Goal: Task Accomplishment & Management: Complete application form

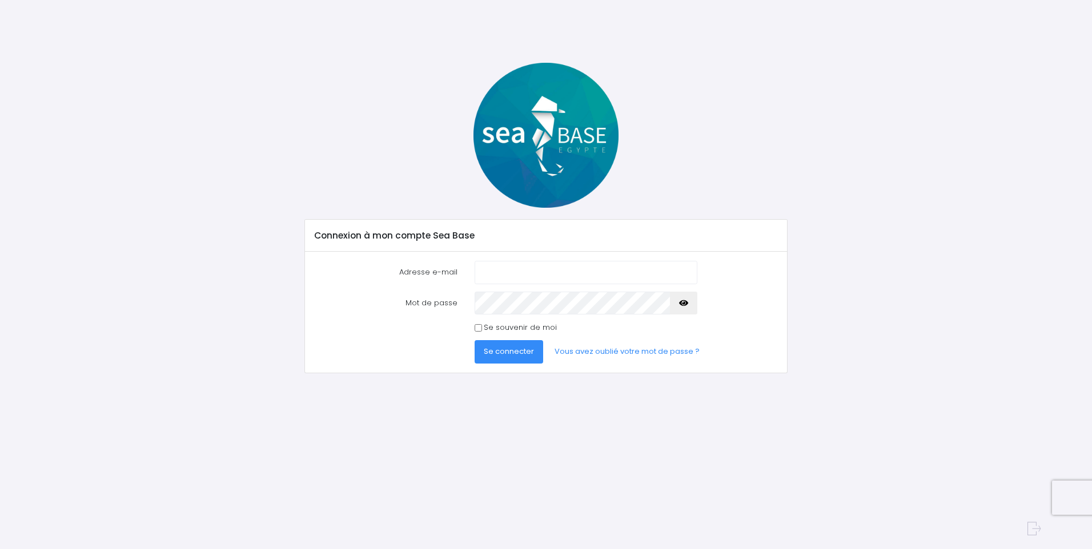
type input "yves.noel83@free.fr"
click at [685, 303] on icon "button" at bounding box center [683, 303] width 9 height 0
click at [503, 355] on span "Se connecter" at bounding box center [509, 351] width 50 height 11
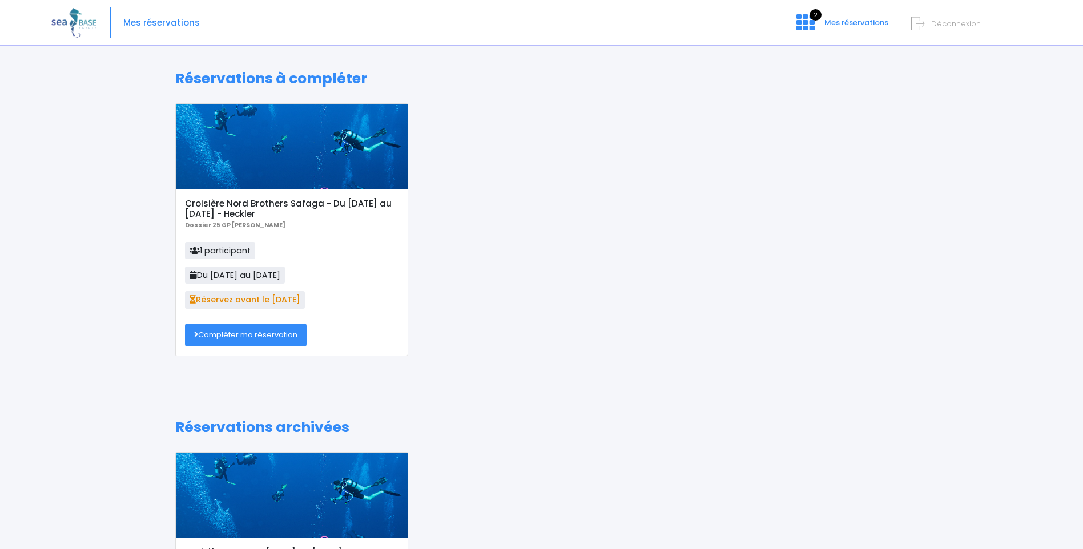
click at [241, 331] on link "Compléter ma réservation" at bounding box center [246, 335] width 122 height 23
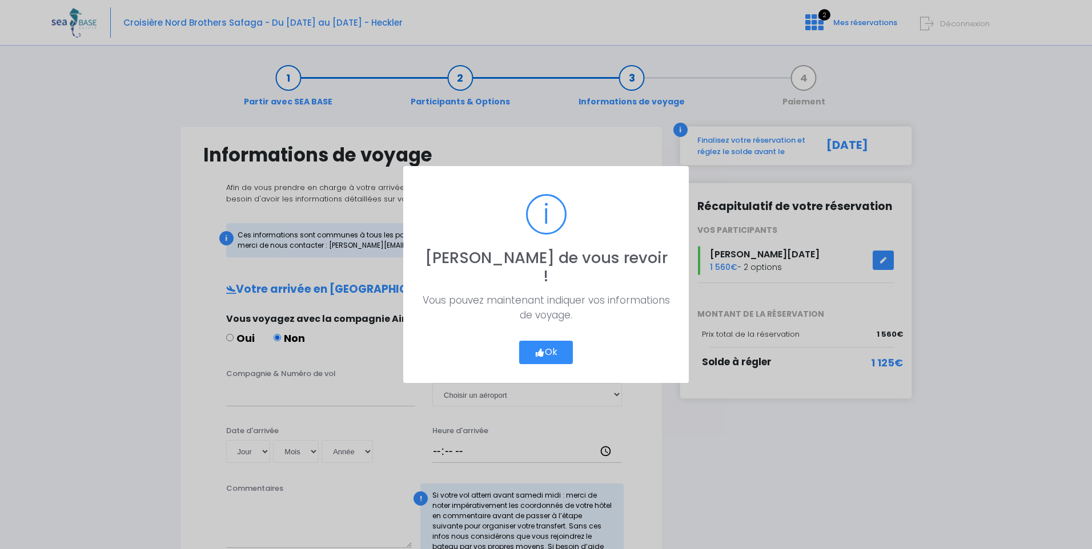
click at [546, 345] on button "Ok" at bounding box center [546, 353] width 54 height 24
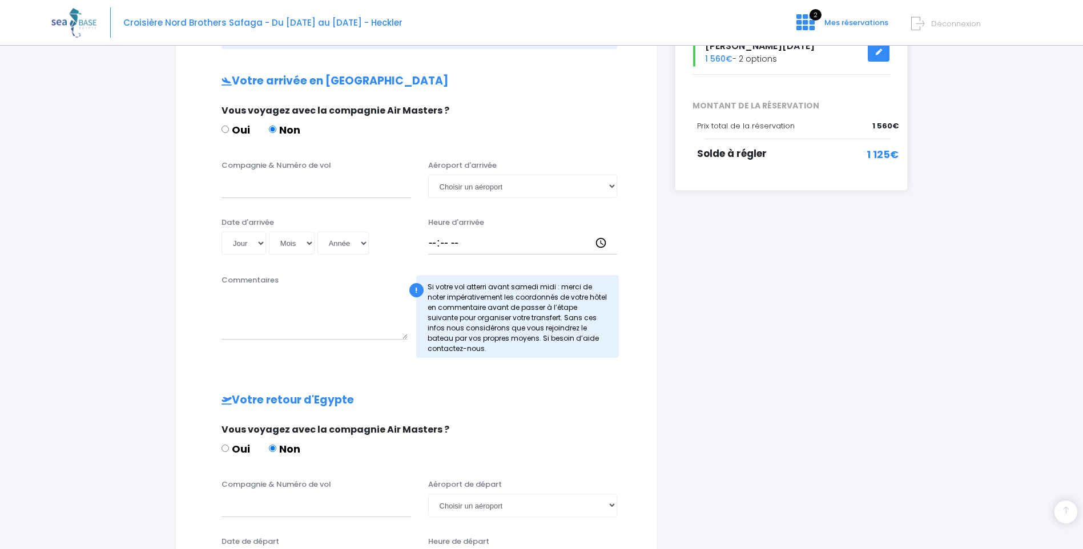
scroll to position [228, 0]
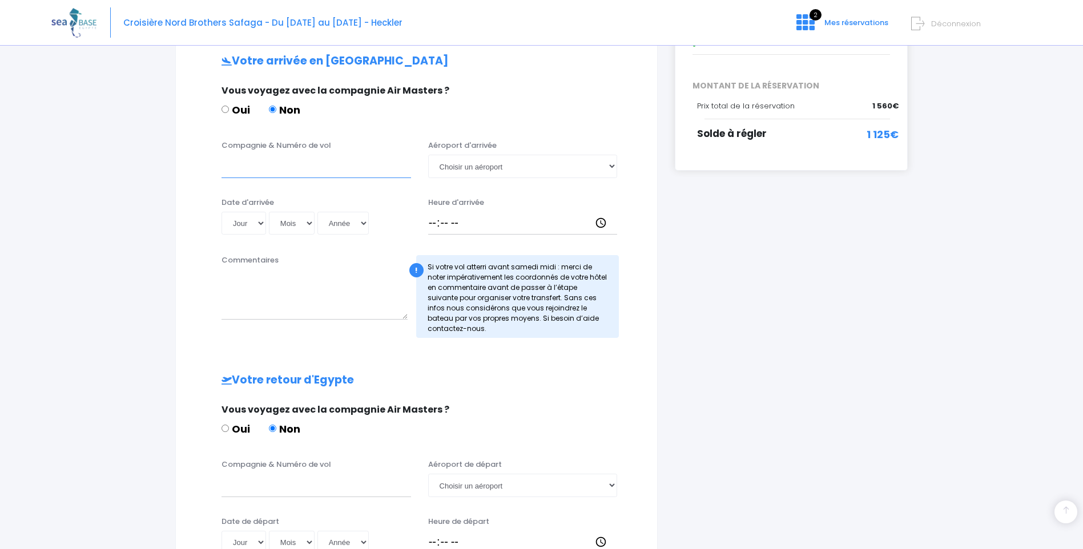
click at [238, 174] on input "Compagnie & Numéro de vol" at bounding box center [317, 166] width 190 height 23
click at [611, 167] on select "Choisir un aéroport Hurghada Marsa Alam" at bounding box center [523, 166] width 190 height 23
select select "Hurghada"
click at [428, 155] on select "Choisir un aéroport Hurghada Marsa Alam" at bounding box center [523, 166] width 190 height 23
click at [235, 171] on input "Compagnie & Numéro de vol" at bounding box center [317, 166] width 190 height 23
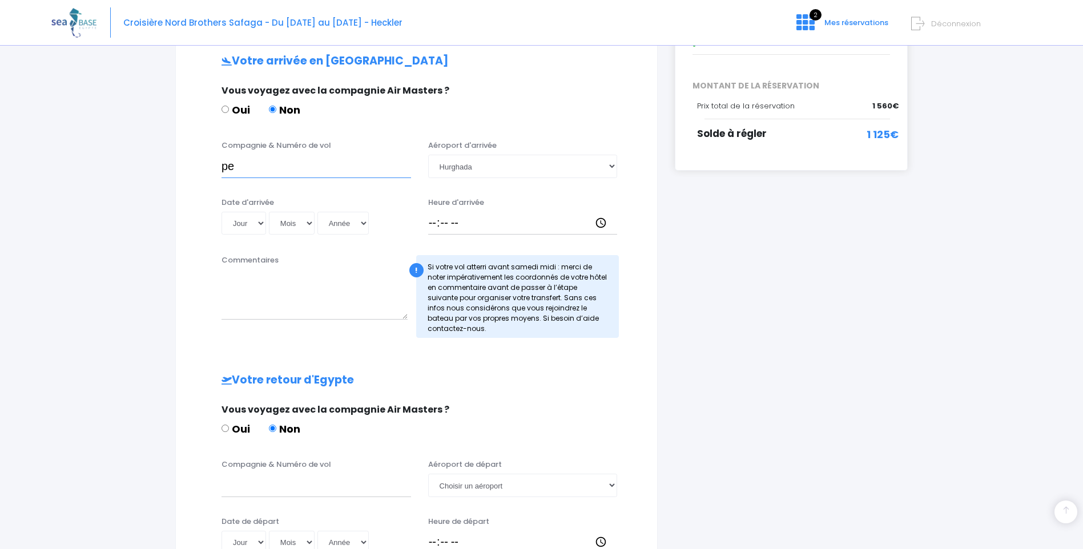
type input "p"
type input "PEGASUS - PC1126"
click at [262, 224] on select "Jour 01 02 03 04 05 06 07 08 09 10 11 12 13 14 15 16 17 18 19 20 21 22 23 24 25…" at bounding box center [244, 223] width 45 height 23
select select "22"
click at [222, 212] on select "Jour 01 02 03 04 05 06 07 08 09 10 11 12 13 14 15 16 17 18 19 20 21 22 23 24 25…" at bounding box center [244, 223] width 45 height 23
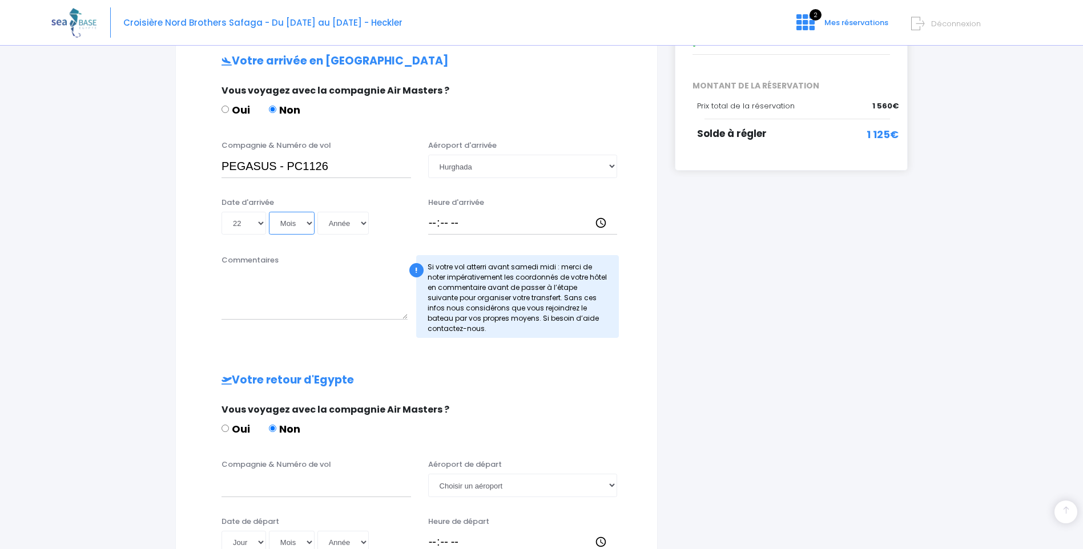
click at [309, 220] on select "Mois 01 02 03 04 05 06 07 08 09 10 11 12" at bounding box center [292, 223] width 46 height 23
select select "11"
click at [269, 212] on select "Mois 01 02 03 04 05 06 07 08 09 10 11 12" at bounding box center [292, 223] width 46 height 23
click at [363, 220] on select "Année 2045 2044 2043 2042 2041 2040 2039 2038 2037 2036 2035 2034 2033 2032 203…" at bounding box center [342, 223] width 51 height 23
select select "2025"
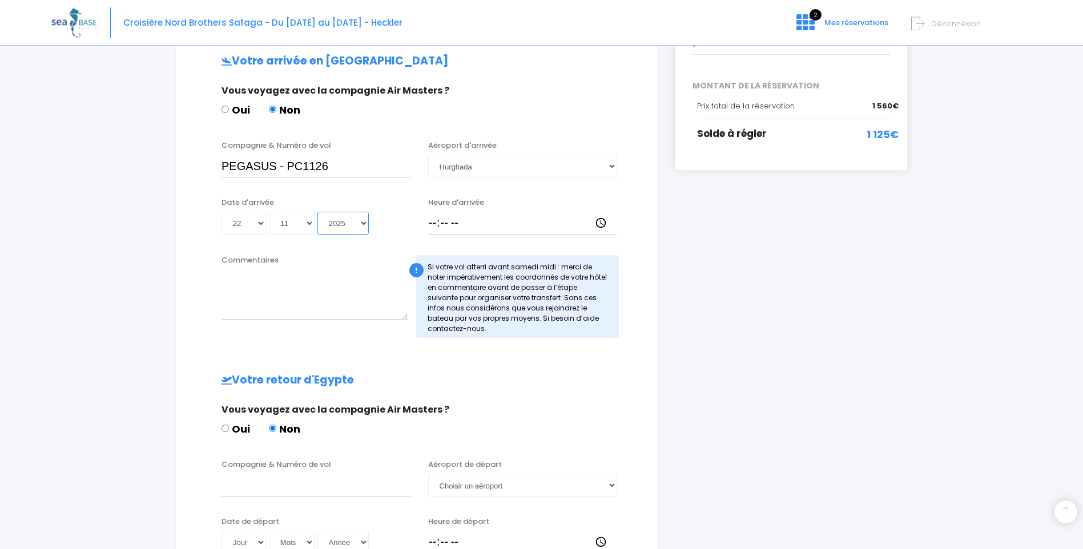
click at [317, 212] on select "Année 2045 2044 2043 2042 2041 2040 2039 2038 2037 2036 2035 2034 2033 2032 203…" at bounding box center [342, 223] width 51 height 23
type input "2025-11-22"
click at [432, 226] on input "Heure d'arrivée" at bounding box center [523, 223] width 190 height 23
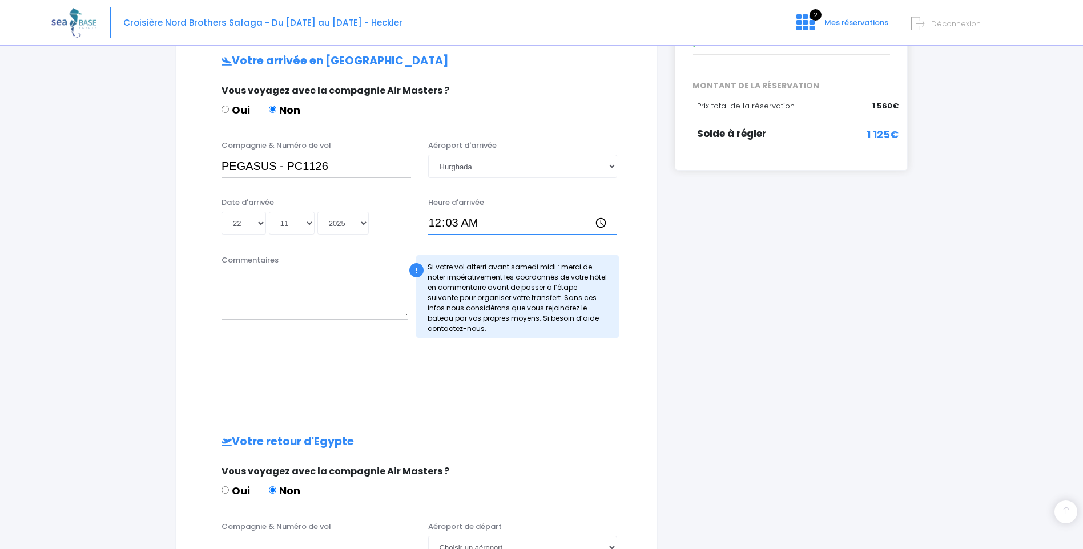
type input "00:30"
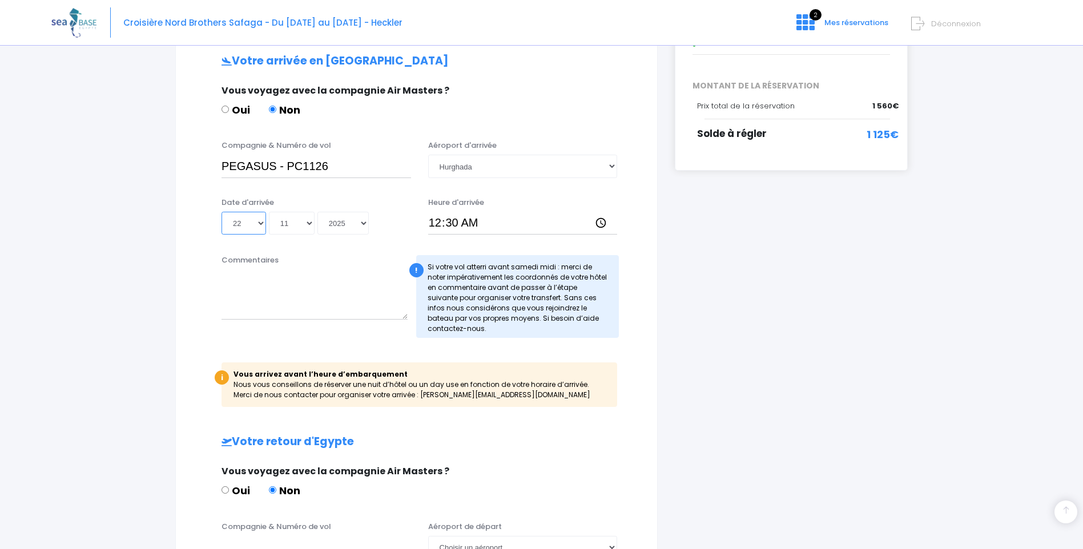
click at [260, 224] on select "Jour 01 02 03 04 05 06 07 08 09 10 11 12 13 14 15 16 17 18 19 20 21 22 23 24 25…" at bounding box center [244, 223] width 45 height 23
select select "23"
click at [222, 212] on select "Jour 01 02 03 04 05 06 07 08 09 10 11 12 13 14 15 16 17 18 19 20 21 22 23 24 25…" at bounding box center [244, 223] width 45 height 23
type input "2025-11-23"
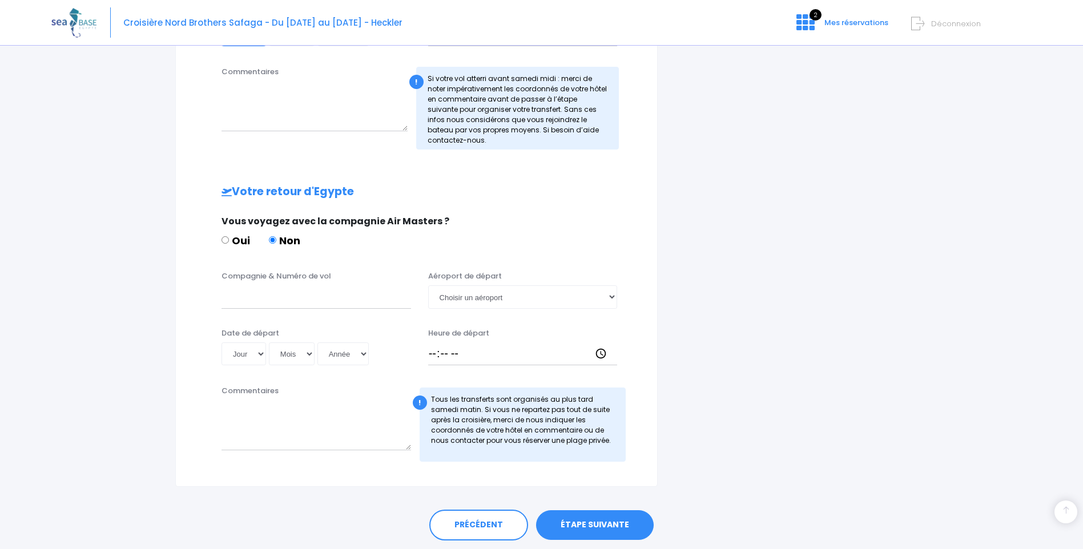
scroll to position [454, 0]
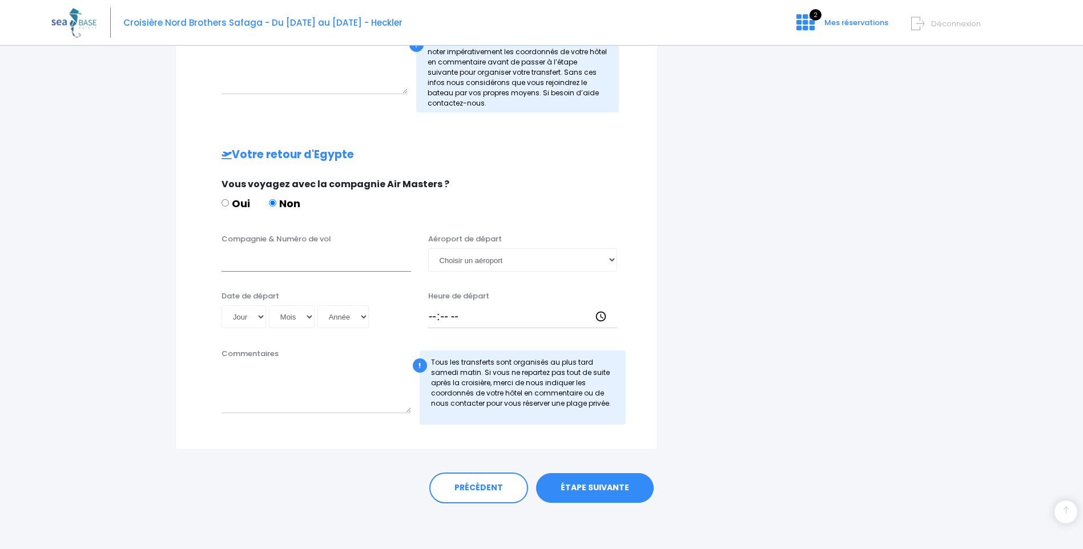
click at [239, 266] on input "Compagnie & Numéro de vol" at bounding box center [317, 259] width 190 height 23
type input "PEGASUS - PC625"
click at [611, 256] on select "Choisir un aéroport Hurghada Marsa Alam" at bounding box center [523, 259] width 190 height 23
select select "Hurghada"
click at [428, 248] on select "Choisir un aéroport Hurghada Marsa Alam" at bounding box center [523, 259] width 190 height 23
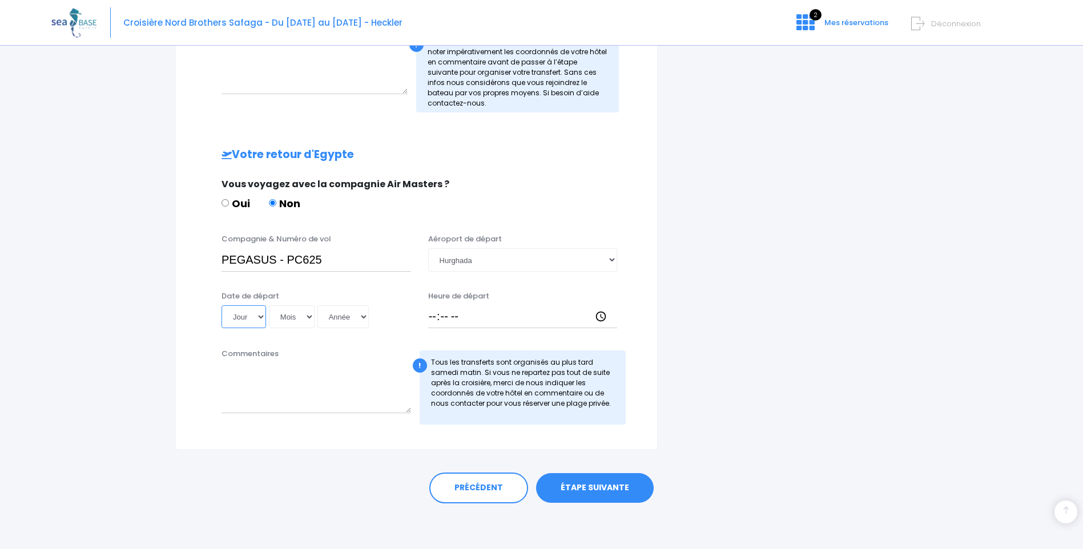
click at [263, 317] on select "Jour 01 02 03 04 05 06 07 08 09 10 11 12 13 14 15 16 17 18 19 20 21 22 23 24 25…" at bounding box center [244, 316] width 45 height 23
select select "29"
click at [222, 305] on select "Jour 01 02 03 04 05 06 07 08 09 10 11 12 13 14 15 16 17 18 19 20 21 22 23 24 25…" at bounding box center [244, 316] width 45 height 23
click at [311, 317] on select "Mois 01 02 03 04 05 06 07 08 09 10 11 12" at bounding box center [292, 316] width 46 height 23
select select "11"
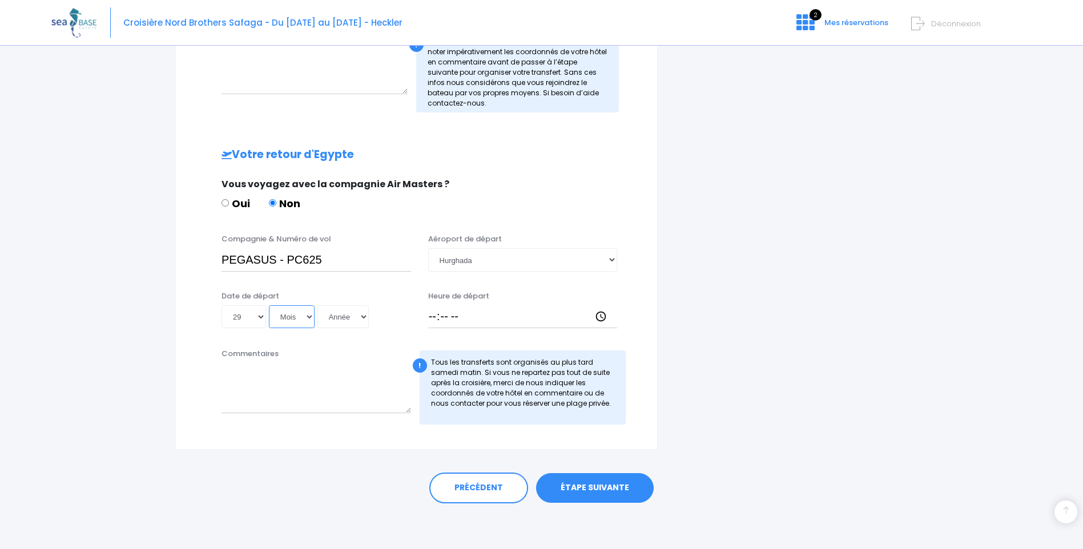
click at [269, 305] on select "Mois 01 02 03 04 05 06 07 08 09 10 11 12" at bounding box center [292, 316] width 46 height 23
click at [361, 319] on select "Année 2045 2044 2043 2042 2041 2040 2039 2038 2037 2036 2035 2034 2033 2032 203…" at bounding box center [342, 316] width 51 height 23
select select "2037"
click at [317, 305] on select "Année 2045 2044 2043 2042 2041 2040 2039 2038 2037 2036 2035 2034 2033 2032 203…" at bounding box center [342, 316] width 51 height 23
type input "2037-11-29"
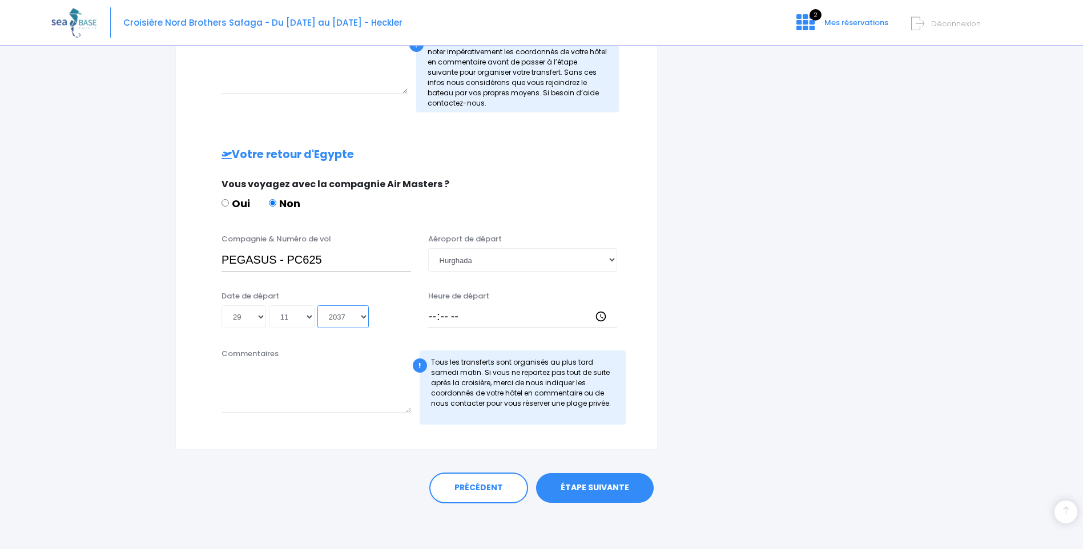
click at [364, 316] on select "Année 2045 2044 2043 2042 2041 2040 2039 2038 2037 2036 2035 2034 2033 2032 203…" at bounding box center [342, 316] width 51 height 23
select select "2025"
click at [317, 305] on select "Année 2045 2044 2043 2042 2041 2040 2039 2038 2037 2036 2035 2034 2033 2032 203…" at bounding box center [342, 316] width 51 height 23
type input "2025-11-29"
click at [437, 316] on input "Heure de départ" at bounding box center [523, 316] width 190 height 23
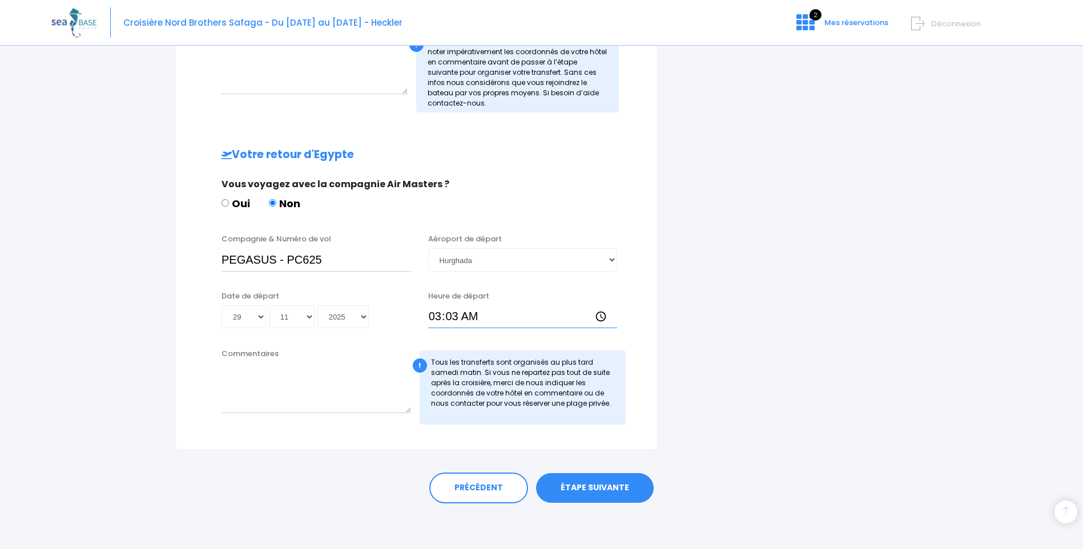
type input "03:30"
click at [591, 488] on link "ÉTAPE SUIVANTE" at bounding box center [595, 488] width 118 height 30
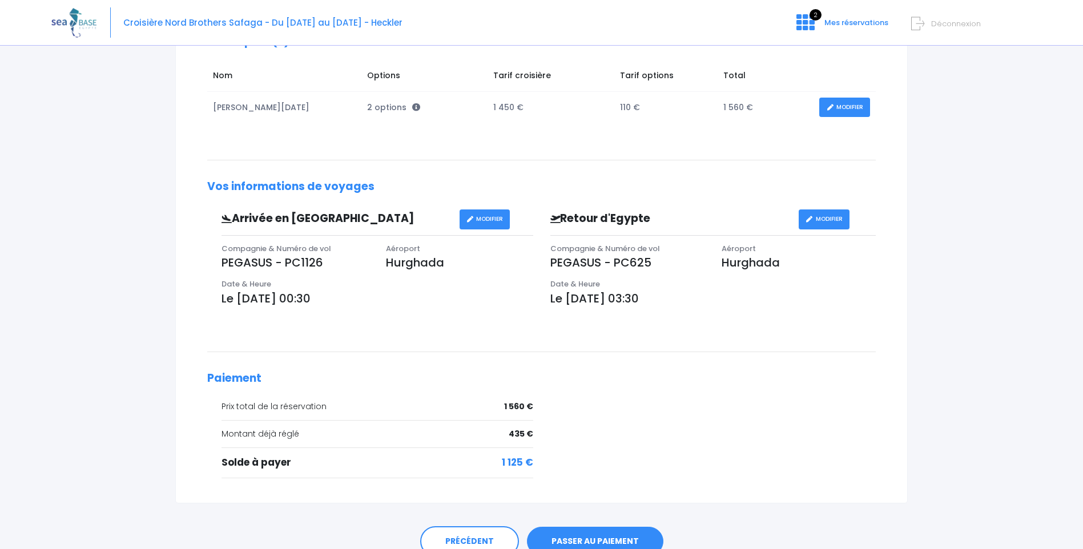
scroll to position [253, 0]
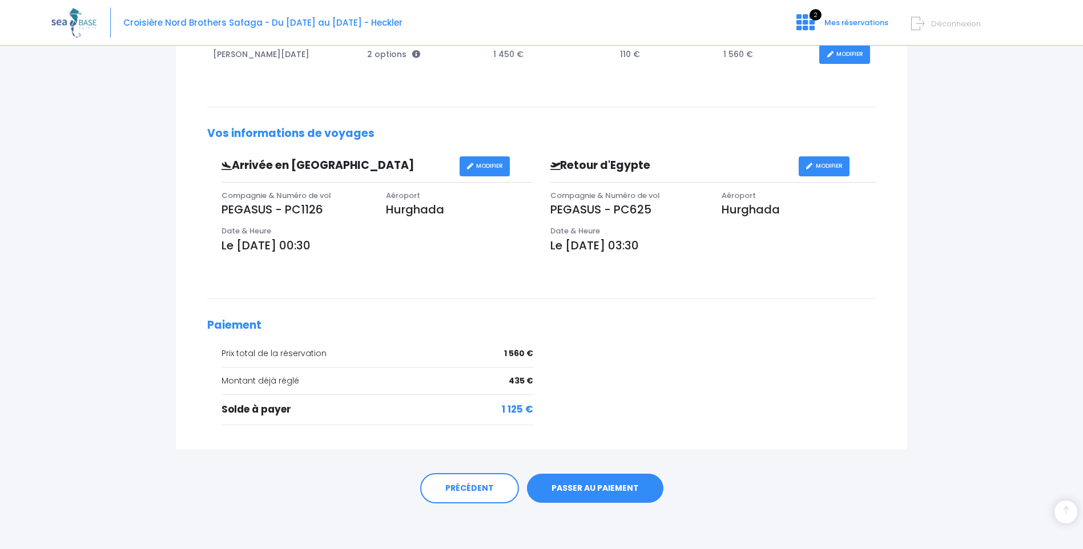
click at [580, 488] on link "PASSER AU PAIEMENT" at bounding box center [595, 489] width 136 height 30
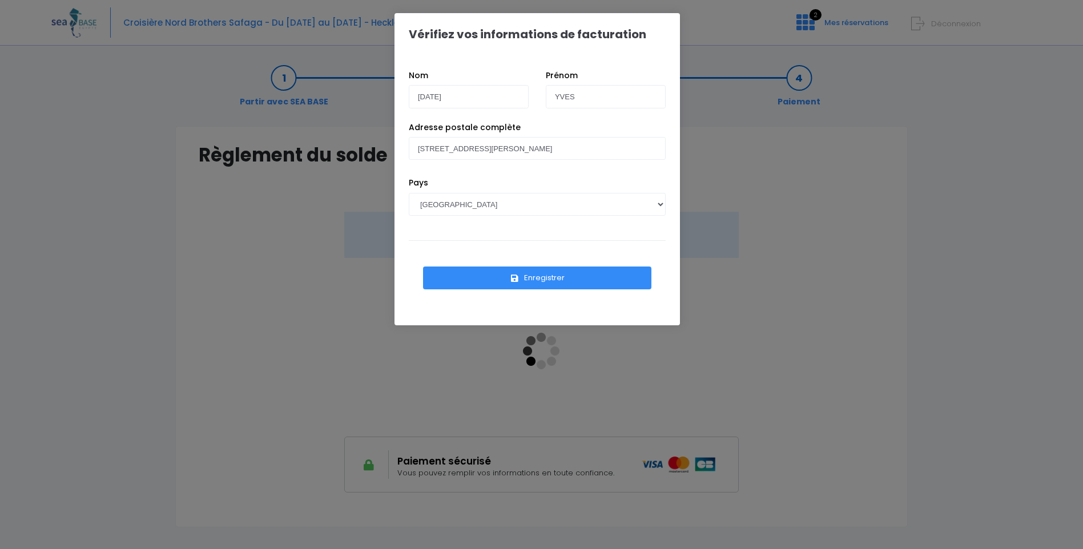
click at [541, 277] on button "Enregistrer" at bounding box center [537, 278] width 228 height 23
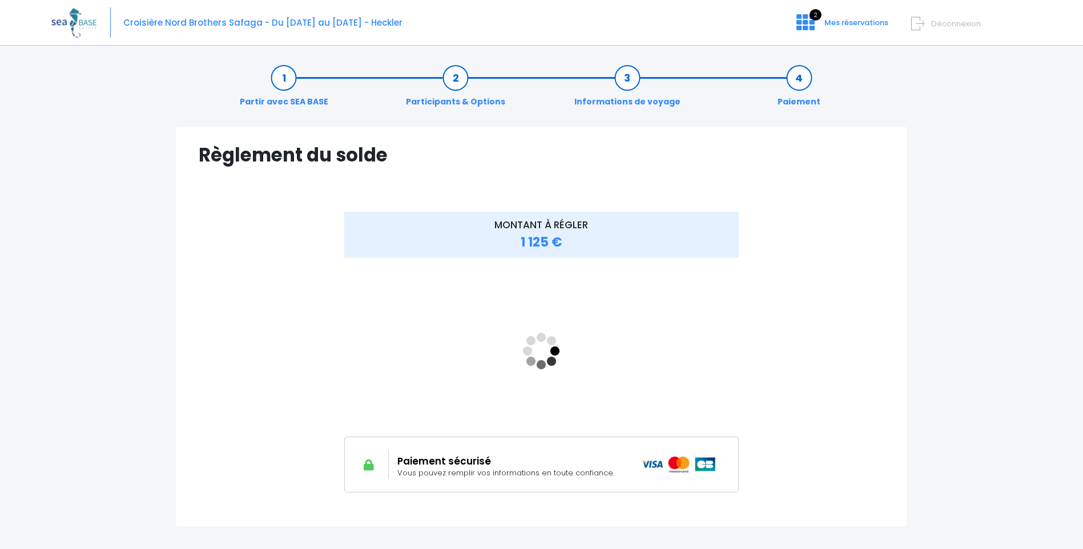
click at [282, 84] on link "Partir avec SEA BASE" at bounding box center [284, 90] width 100 height 36
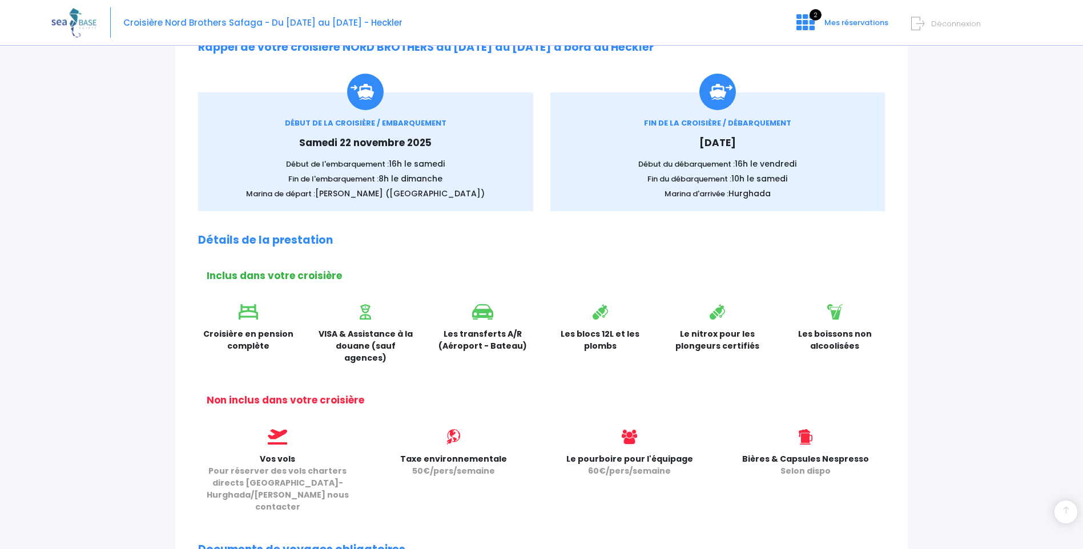
scroll to position [426, 0]
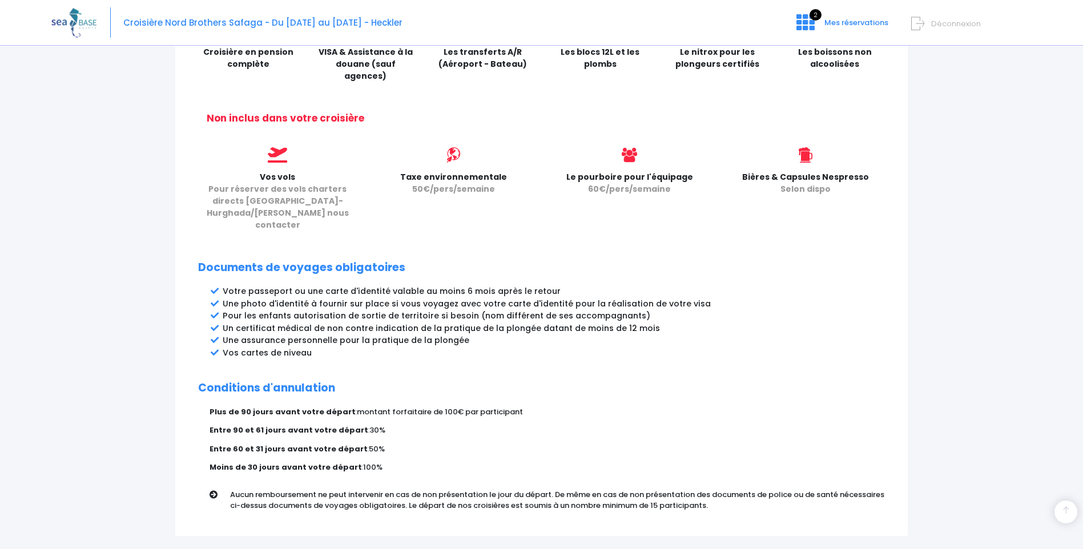
scroll to position [483, 0]
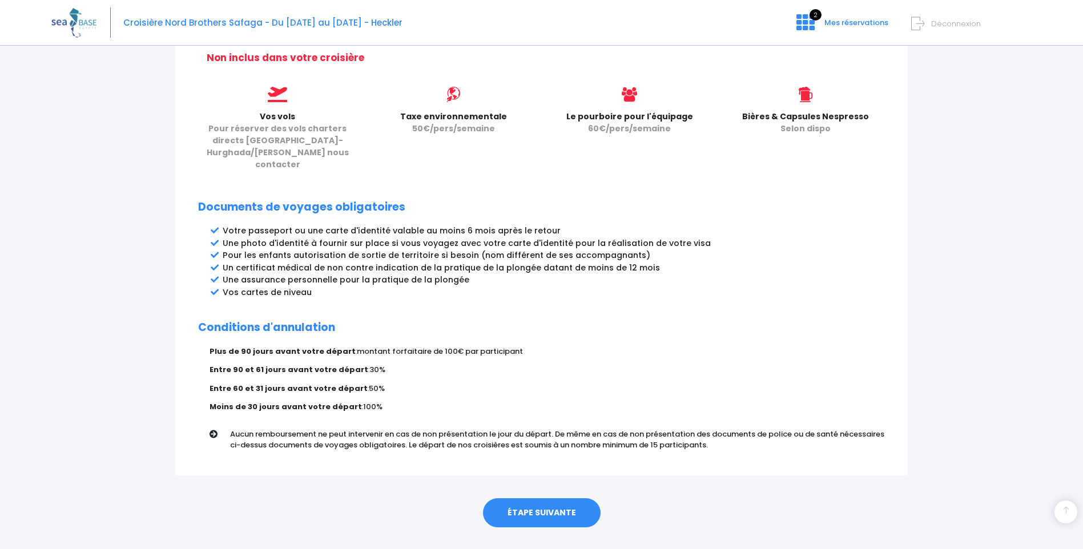
click at [525, 498] on link "ÉTAPE SUIVANTE" at bounding box center [542, 513] width 118 height 30
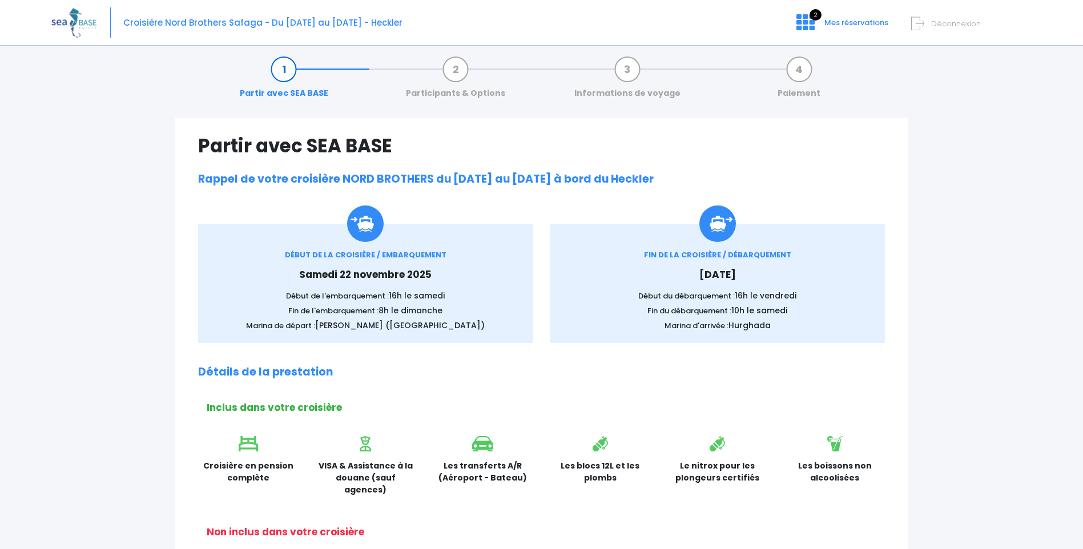
scroll to position [0, 0]
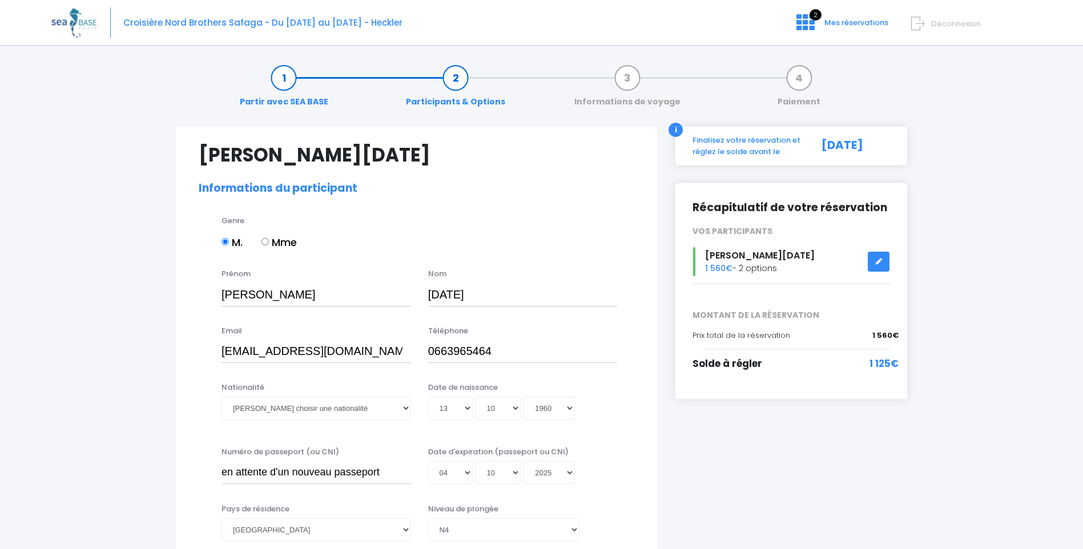
select select "N4"
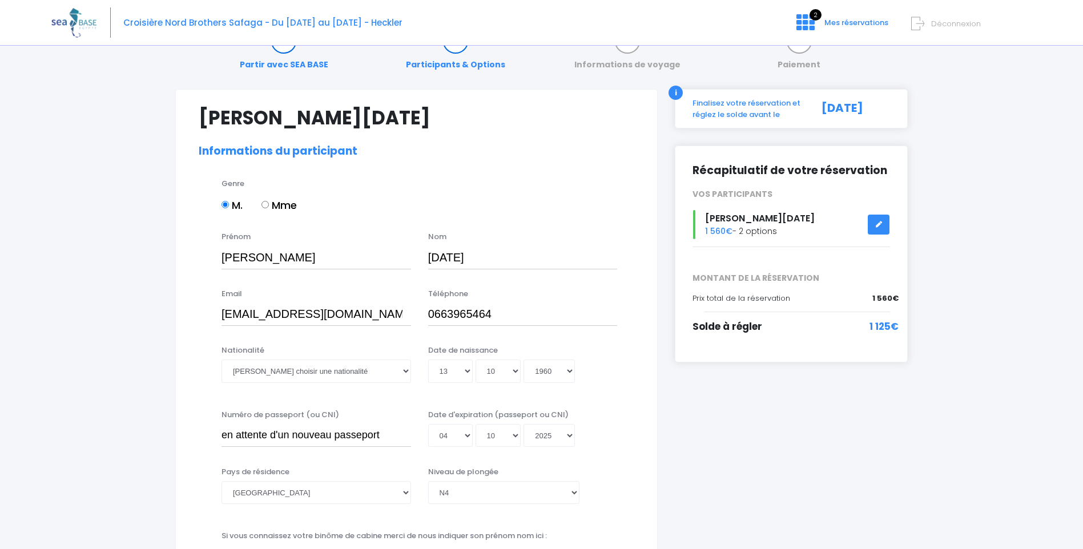
scroll to position [57, 0]
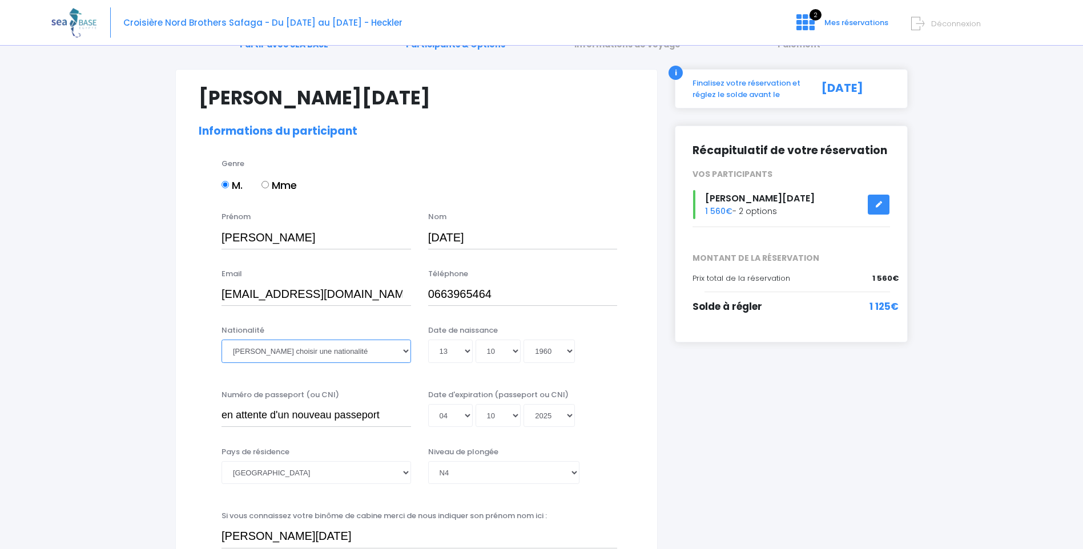
click at [405, 351] on select "Veuillez choisir une nationalité Afghane Albanaise Algerienne Allemande America…" at bounding box center [317, 351] width 190 height 23
select select "Française"
click at [222, 340] on select "Veuillez choisir une nationalité Afghane Albanaise Algerienne Allemande America…" at bounding box center [317, 351] width 190 height 23
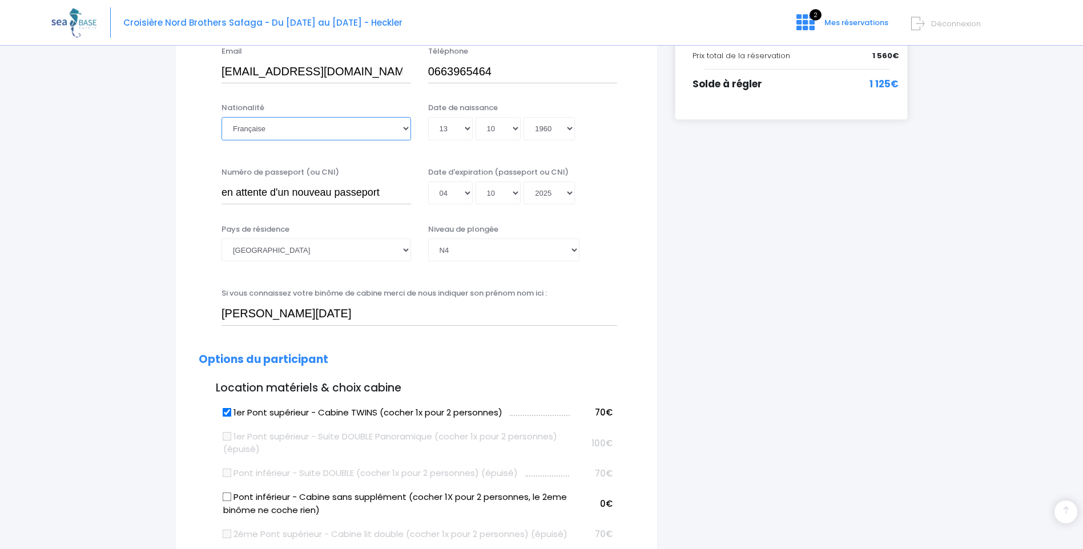
scroll to position [285, 0]
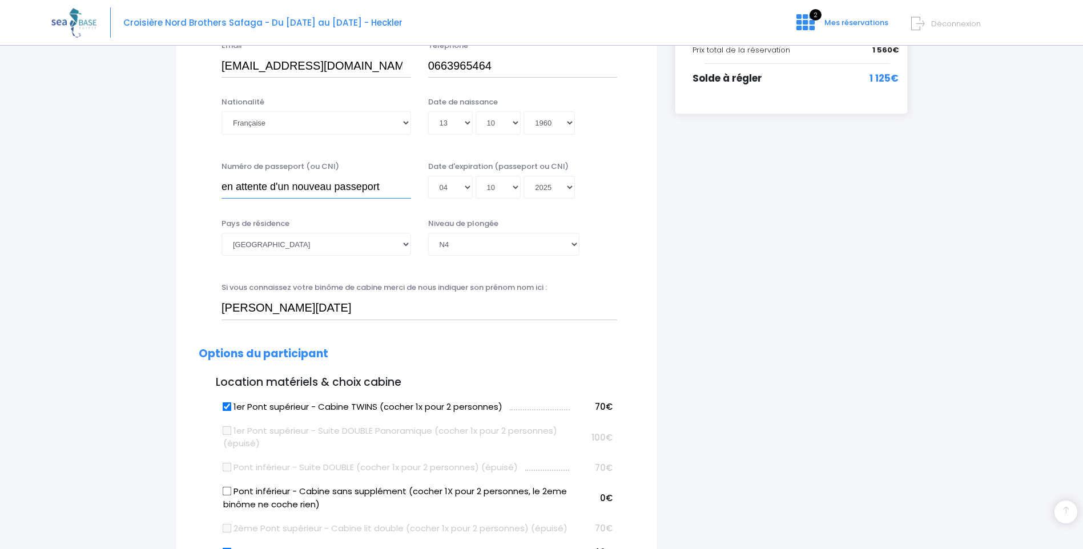
click at [254, 194] on input "en attente d'un nouveau passeport" at bounding box center [317, 187] width 190 height 23
click at [384, 184] on input "en attente d'un nouveau passeport" at bounding box center [317, 187] width 190 height 23
type input "e"
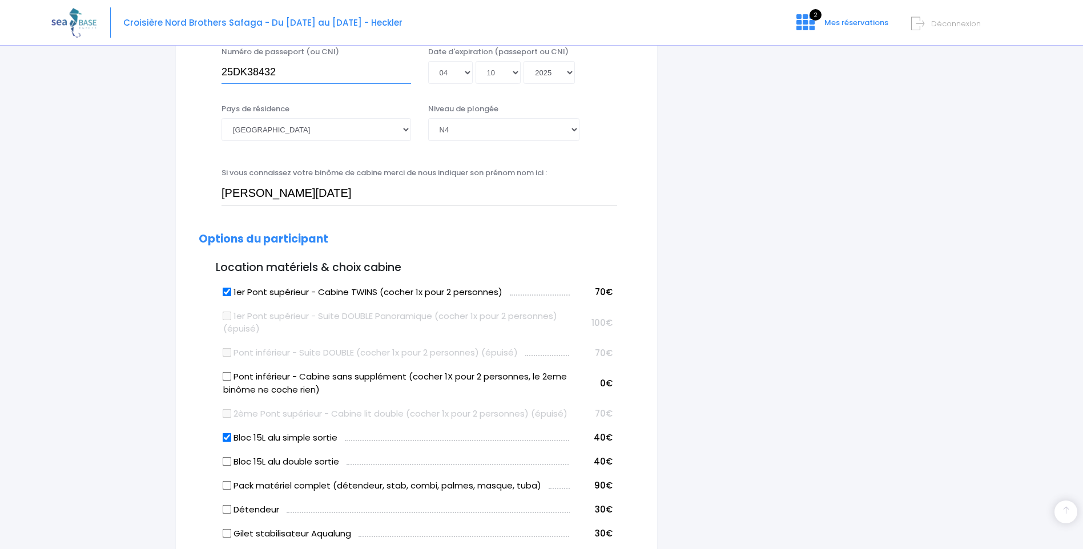
scroll to position [400, 0]
click at [252, 74] on input "25DK38432" at bounding box center [317, 73] width 190 height 23
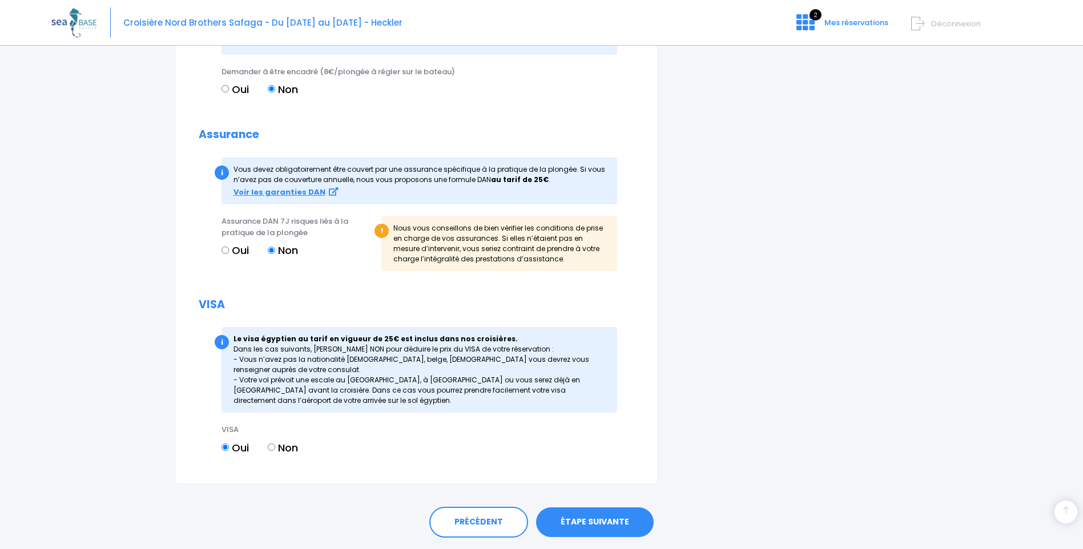
scroll to position [1234, 0]
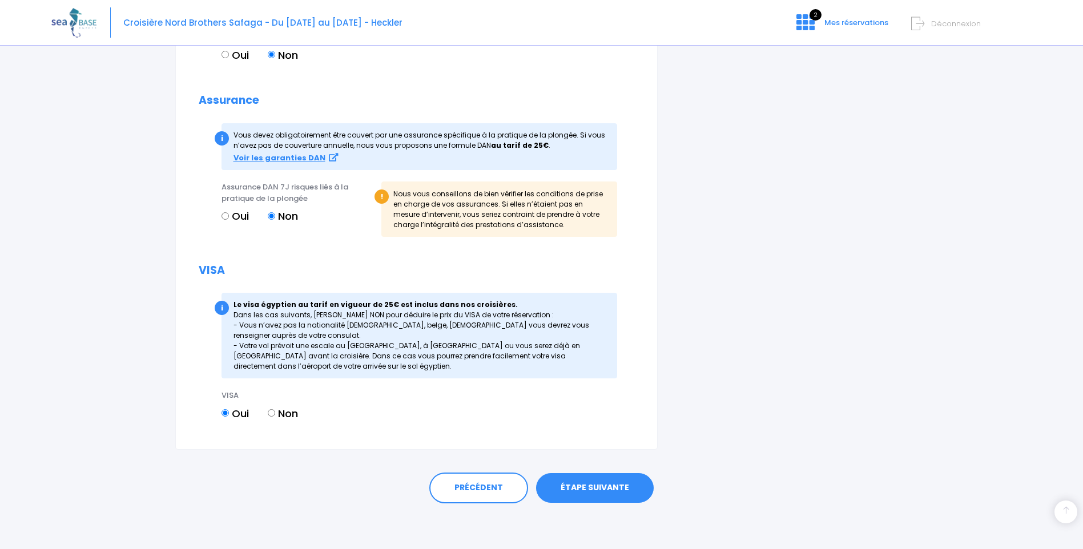
type input "25DK98432"
click at [606, 496] on link "ÉTAPE SUIVANTE" at bounding box center [595, 488] width 118 height 30
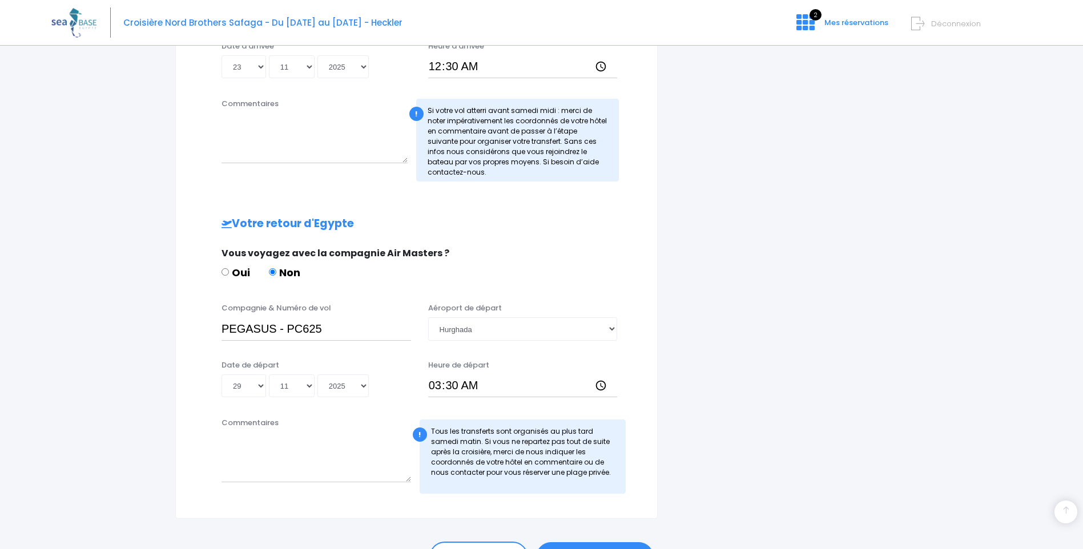
scroll to position [454, 0]
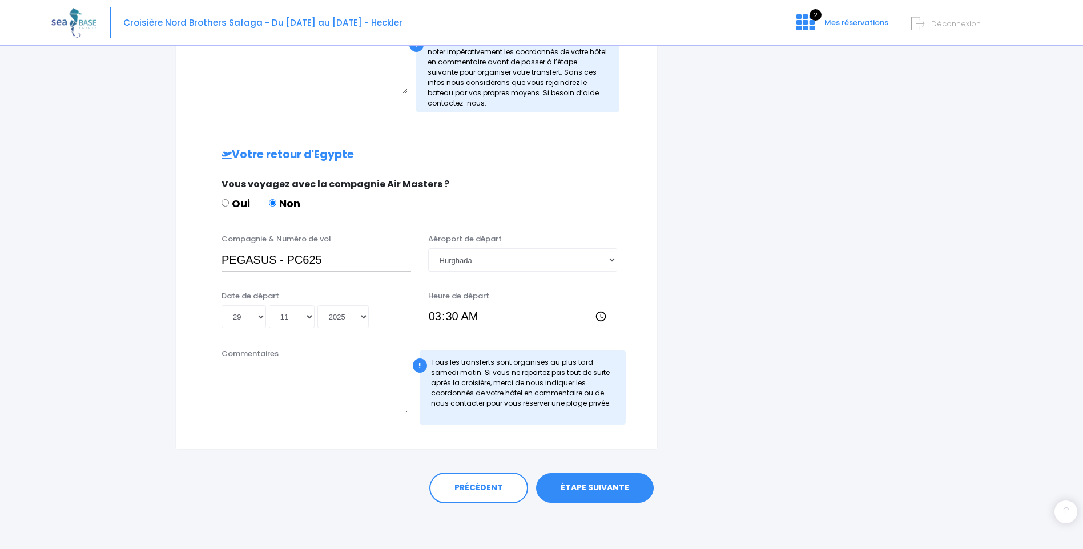
click at [603, 485] on link "ÉTAPE SUIVANTE" at bounding box center [595, 488] width 118 height 30
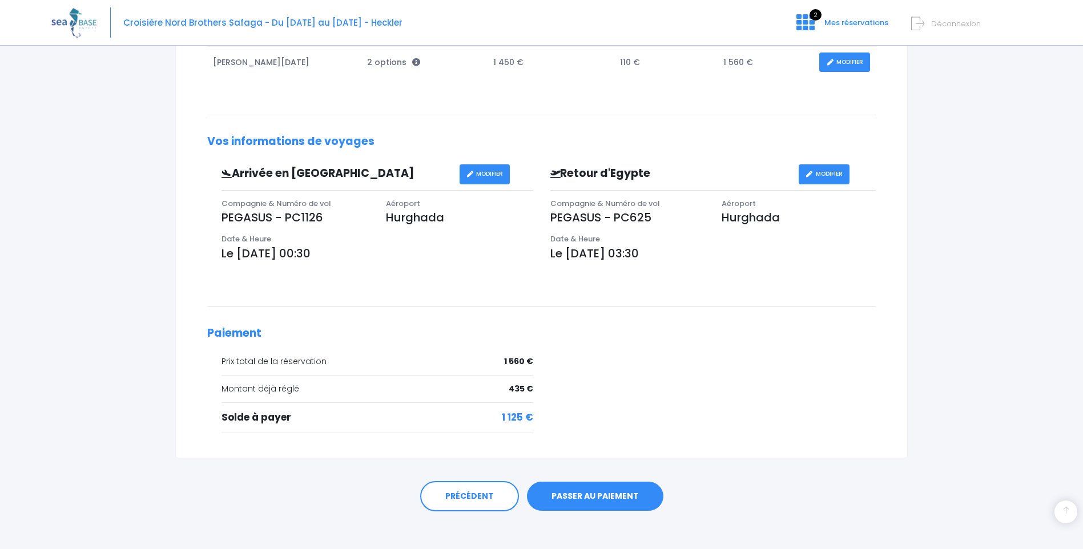
scroll to position [253, 0]
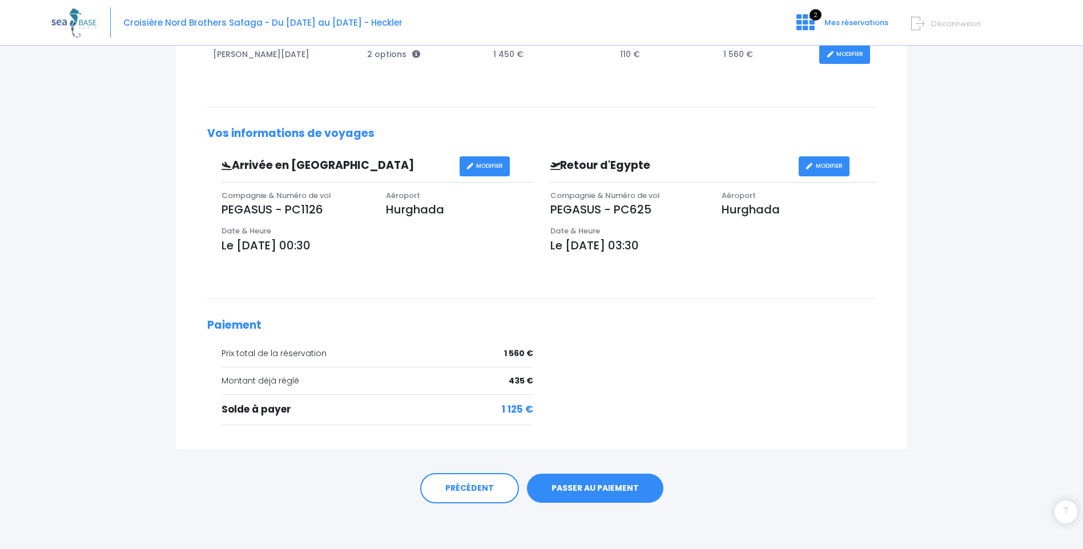
click at [586, 484] on link "PASSER AU PAIEMENT" at bounding box center [595, 489] width 136 height 30
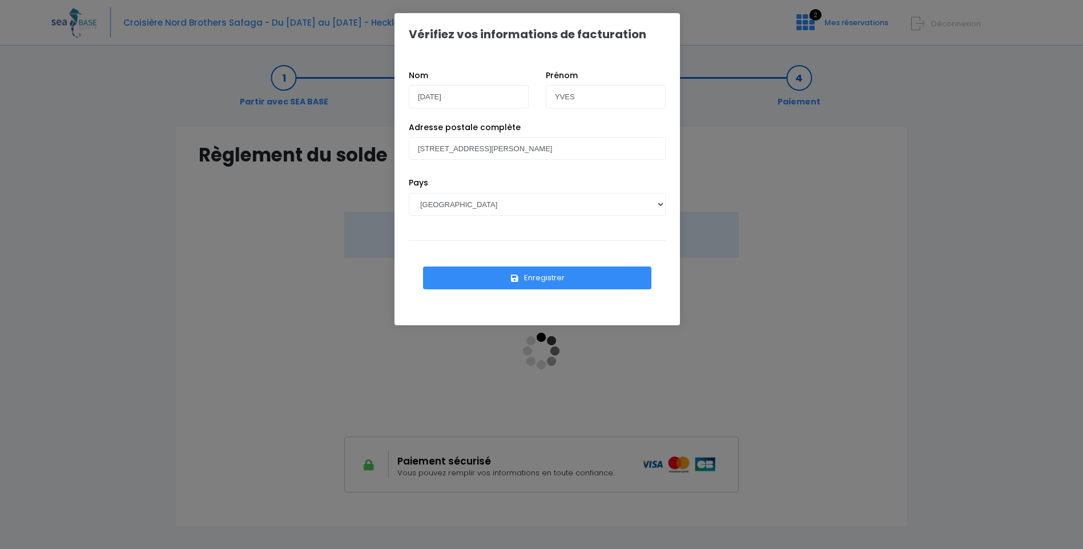
click at [523, 275] on button "Enregistrer" at bounding box center [537, 278] width 228 height 23
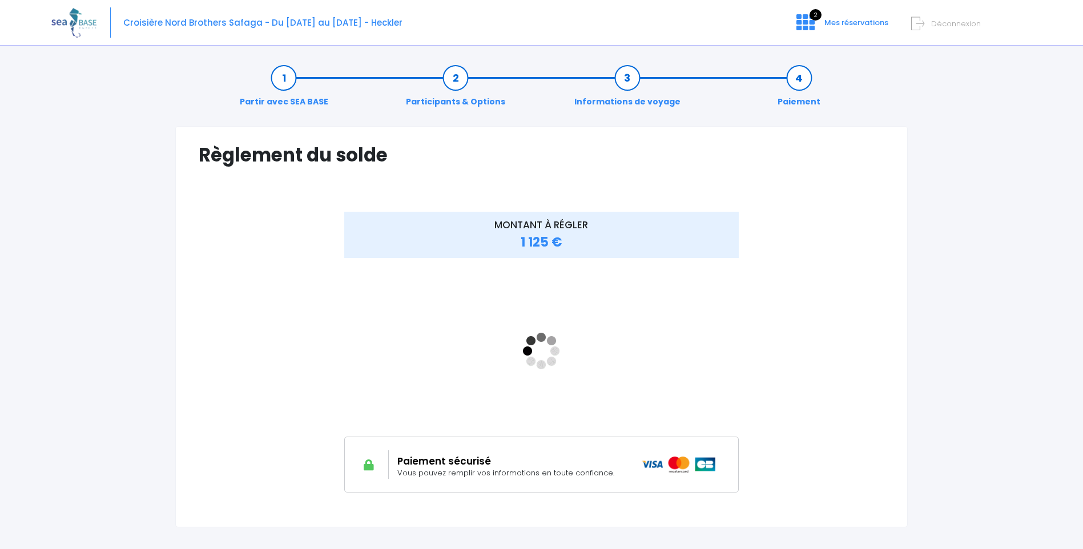
click at [627, 87] on link "Informations de voyage" at bounding box center [628, 90] width 118 height 36
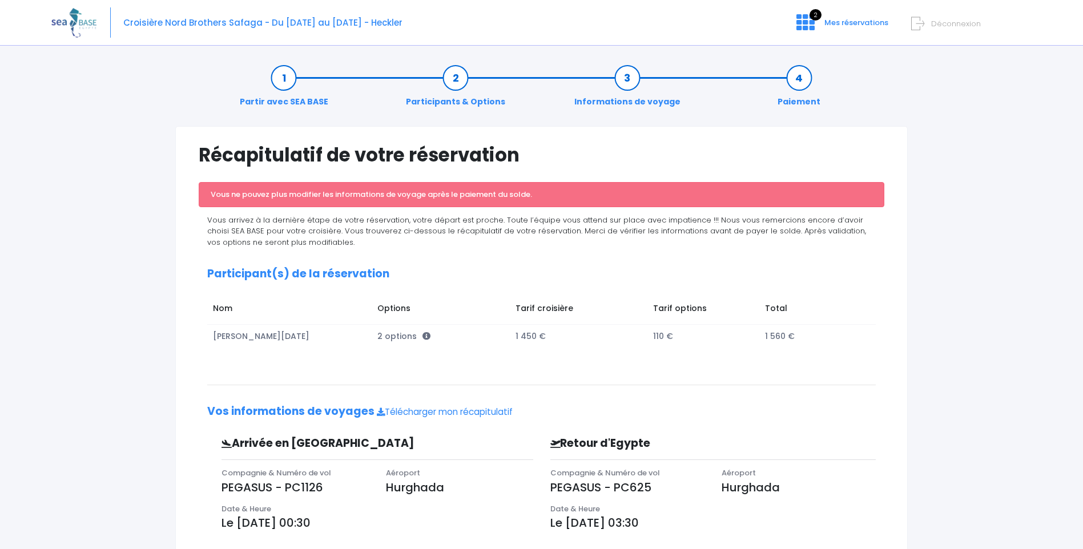
click at [451, 81] on link "Participants & Options" at bounding box center [455, 90] width 111 height 36
click at [458, 80] on link "Participants & Options" at bounding box center [455, 90] width 111 height 36
click at [277, 83] on link "Partir avec SEA BASE" at bounding box center [284, 90] width 100 height 36
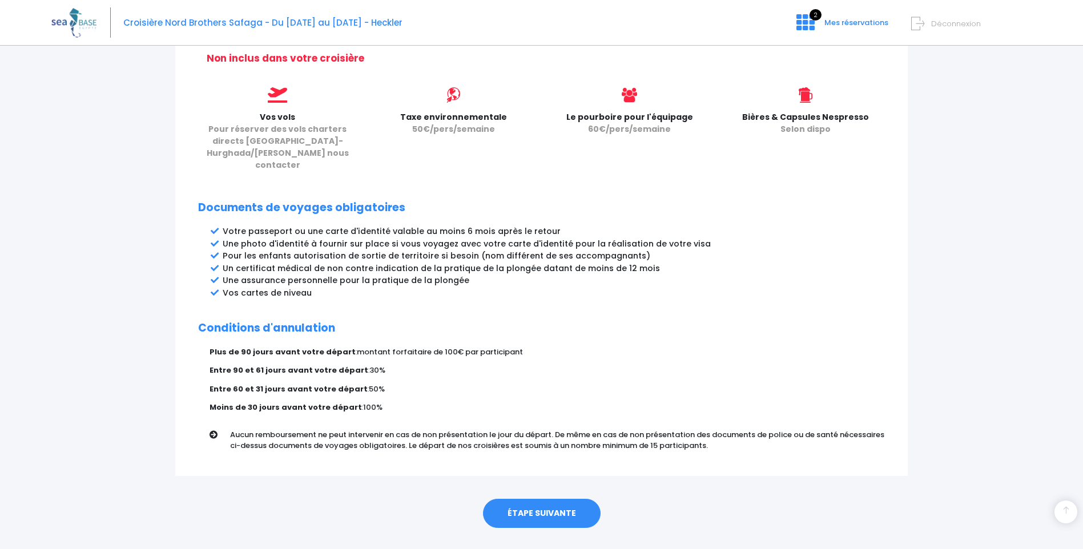
scroll to position [483, 0]
click at [526, 498] on link "ÉTAPE SUIVANTE" at bounding box center [542, 513] width 118 height 30
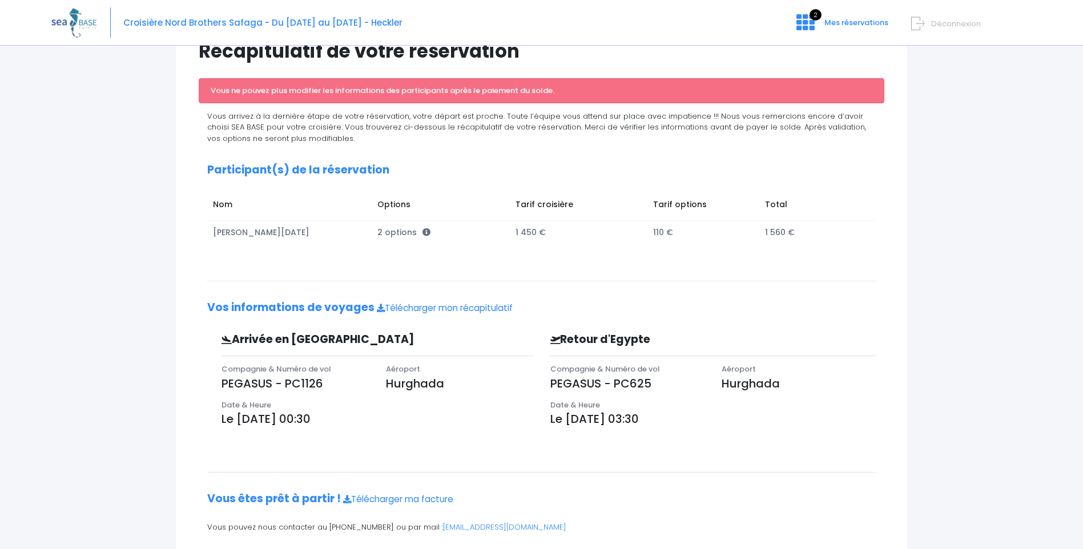
scroll to position [142, 0]
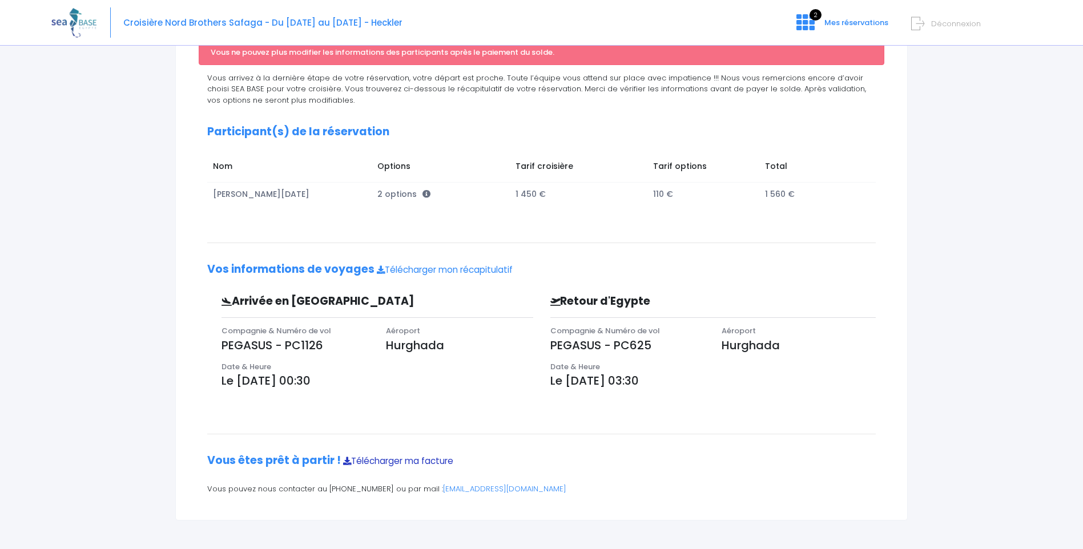
click at [390, 461] on link "Télécharger ma facture" at bounding box center [398, 461] width 110 height 12
click at [412, 197] on span "2 options" at bounding box center [403, 193] width 53 height 11
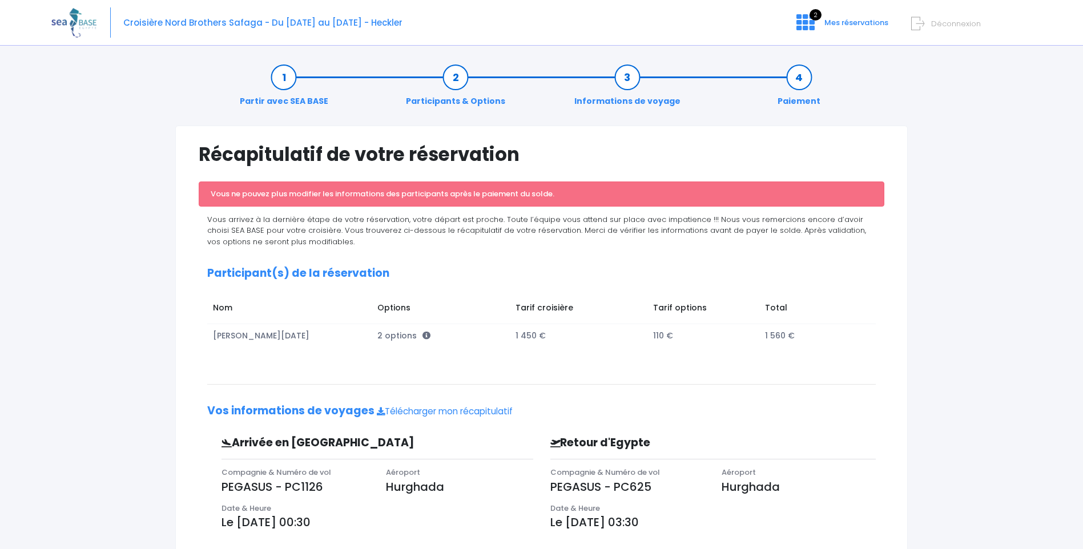
scroll to position [0, 0]
